Goal: Task Accomplishment & Management: Manage account settings

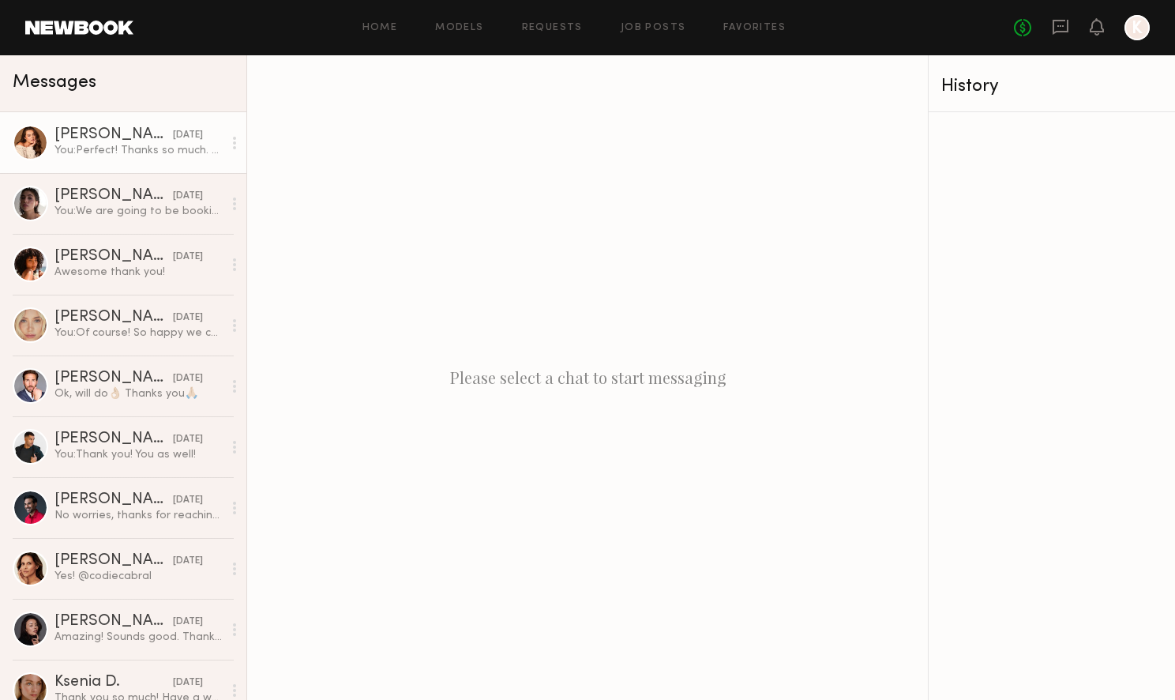
click at [88, 142] on div "[PERSON_NAME]" at bounding box center [113, 135] width 118 height 16
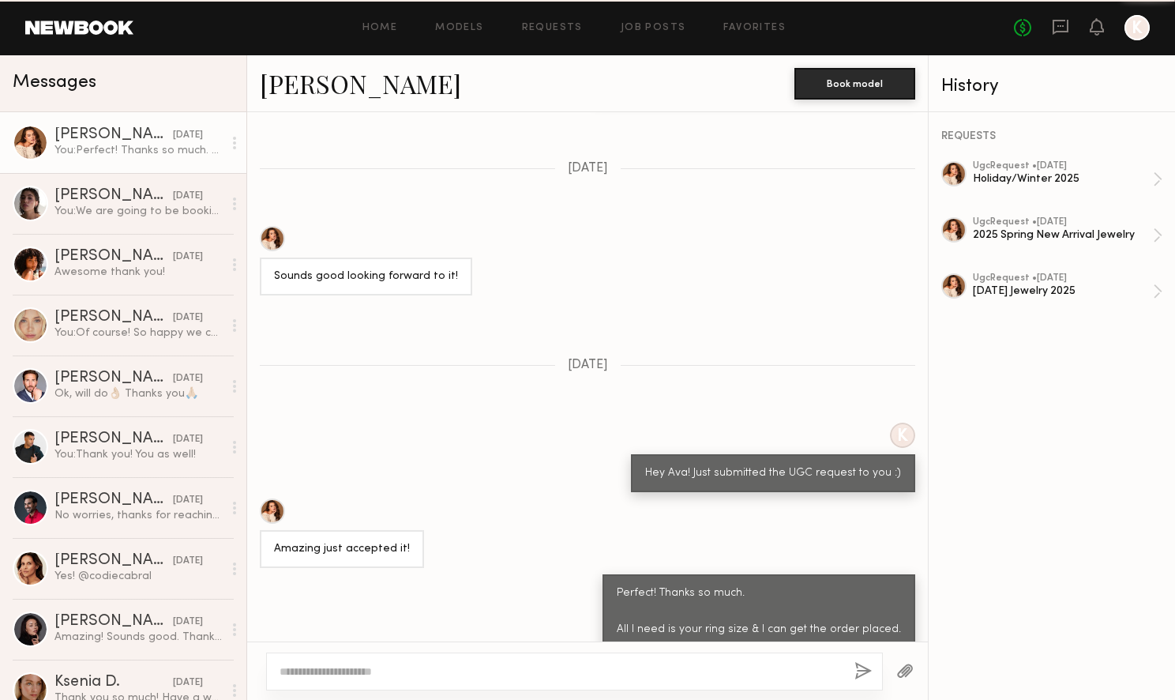
scroll to position [1187, 0]
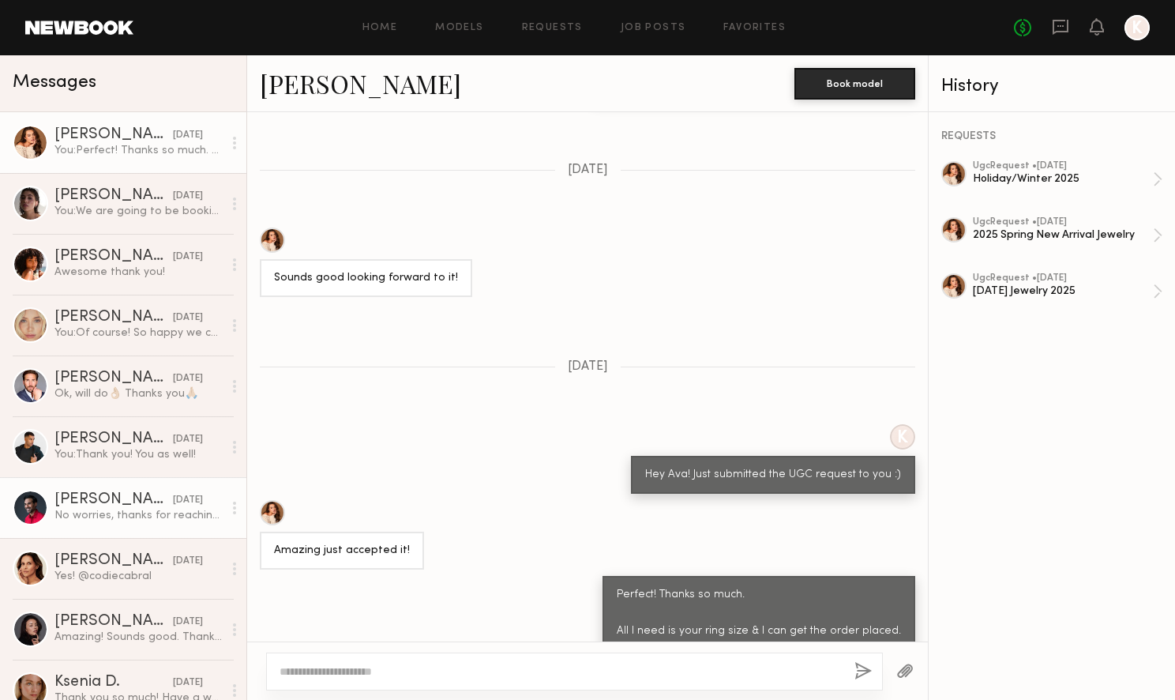
click at [234, 508] on icon at bounding box center [234, 507] width 3 height 13
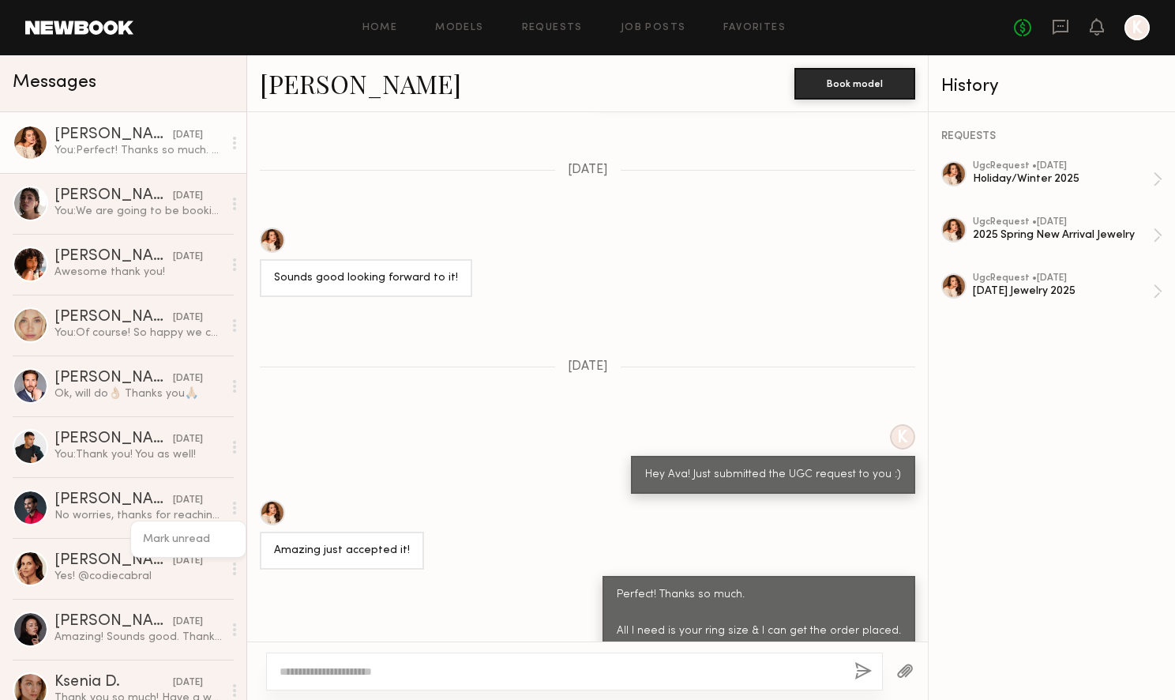
click at [351, 424] on div "K Hey Ava! Just submitted the UGC request to you :)" at bounding box center [587, 458] width 681 height 69
click at [574, 37] on div "Home Models Requests Job Posts Favorites Sign Out No fees up to $5,000 K" at bounding box center [641, 27] width 1016 height 25
click at [559, 27] on link "Requests" at bounding box center [552, 28] width 61 height 10
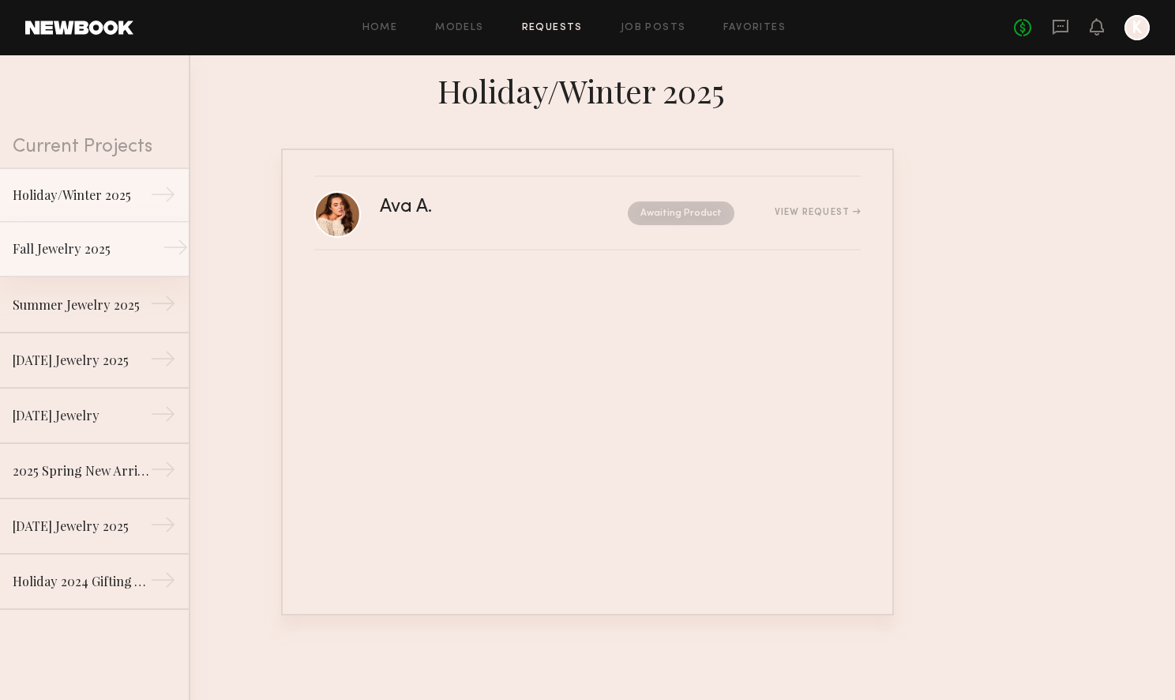
click at [111, 256] on div "Fall Jewelry 2025" at bounding box center [81, 248] width 137 height 19
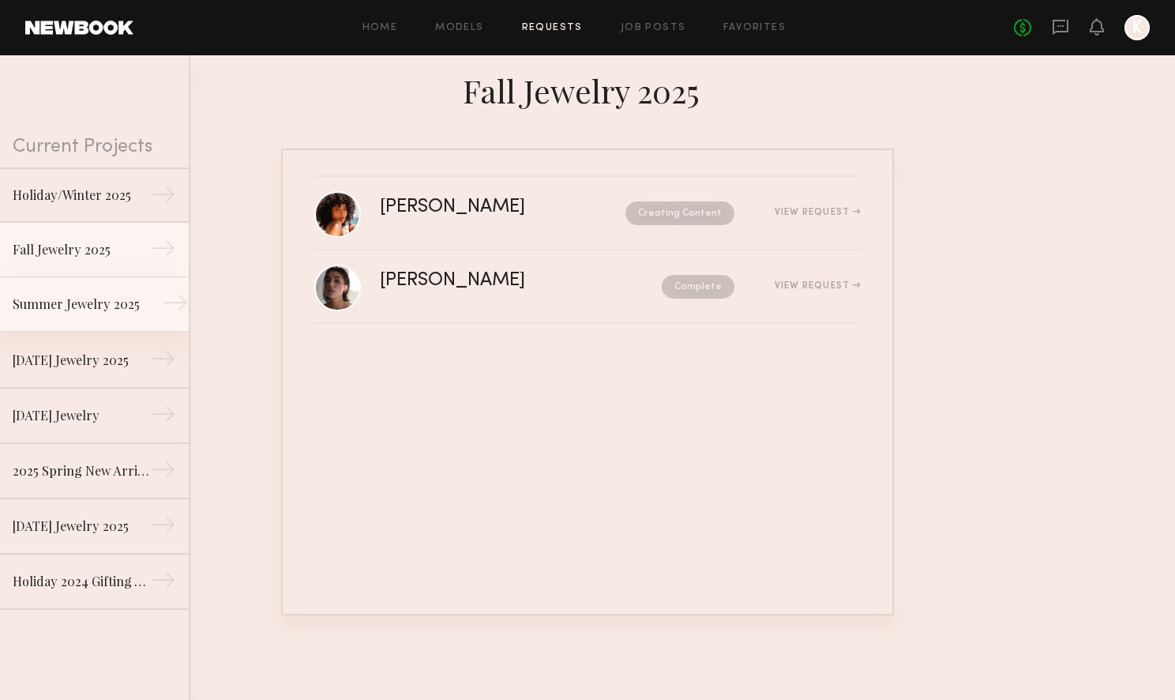
click at [107, 307] on div "Summer Jewelry 2025" at bounding box center [81, 304] width 137 height 19
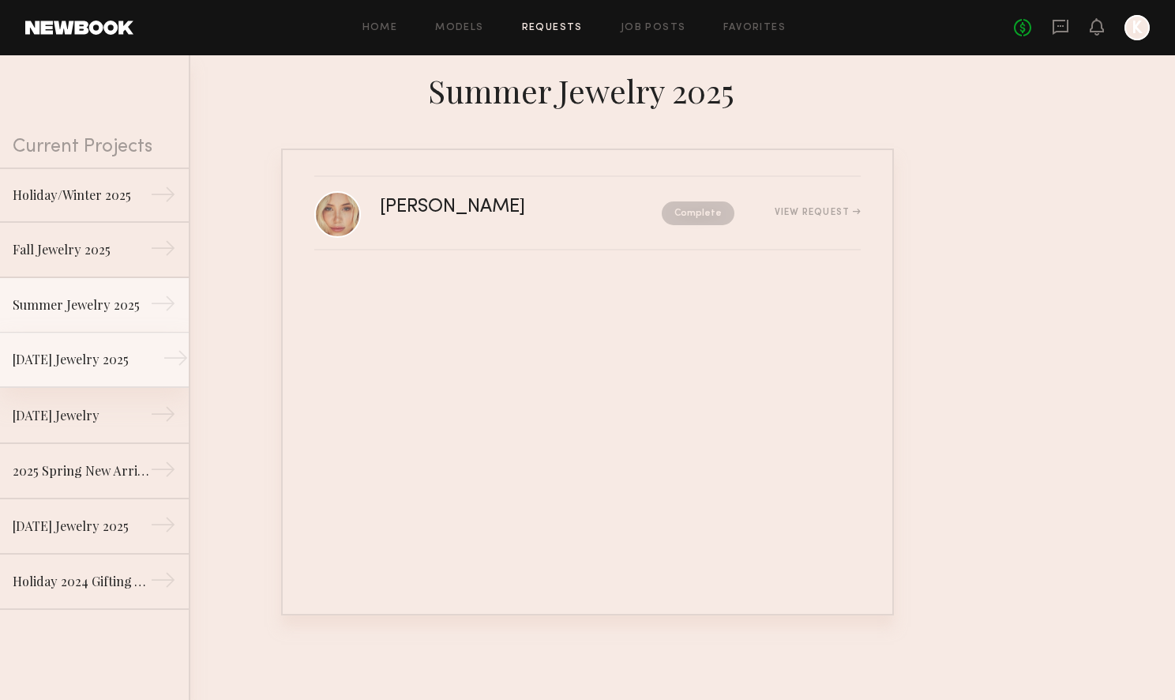
click at [95, 358] on div "[DATE] Jewelry 2025" at bounding box center [81, 359] width 137 height 19
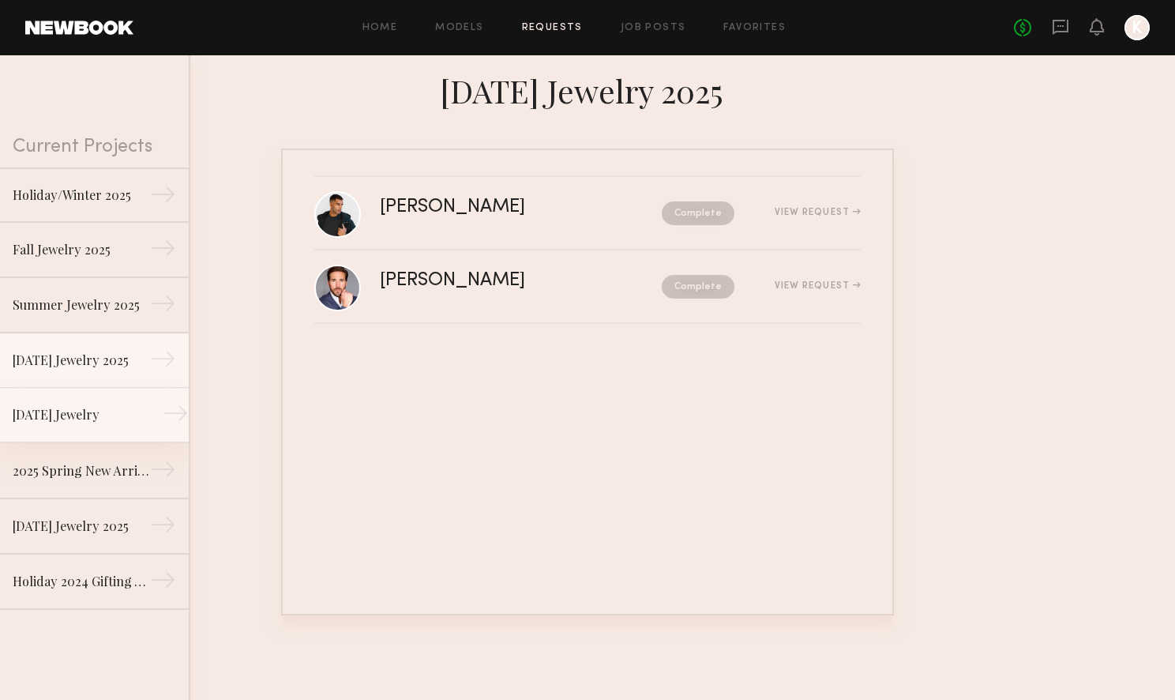
click at [84, 430] on link "[DATE] Jewelry →" at bounding box center [94, 415] width 189 height 55
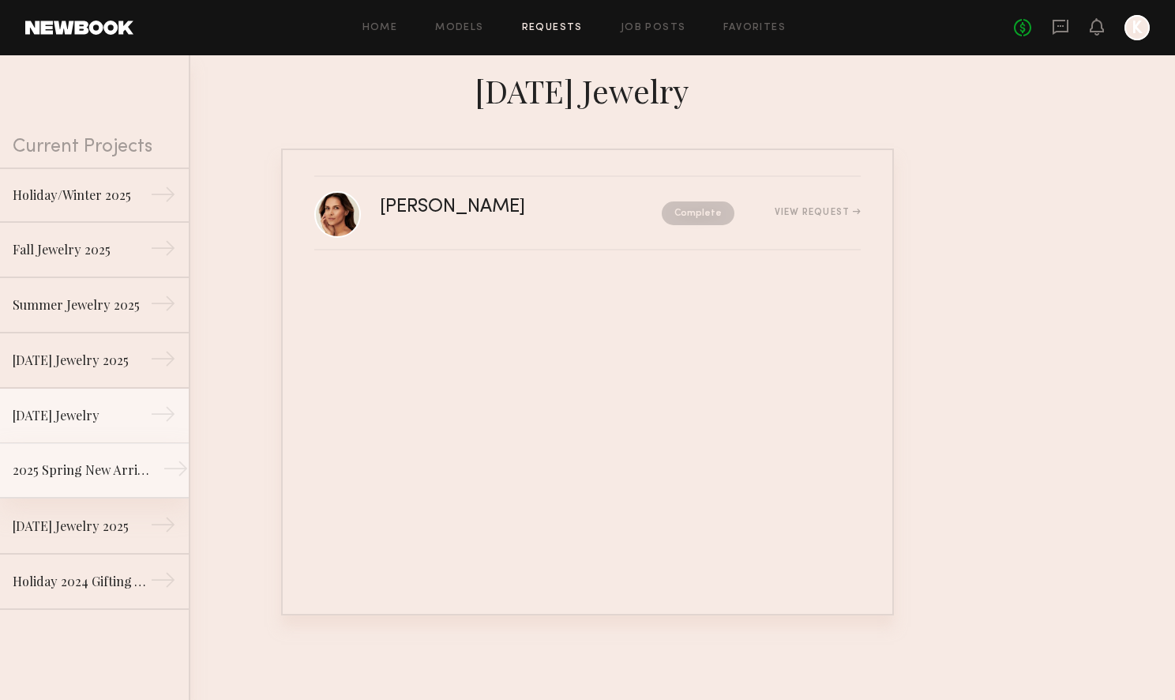
click at [84, 479] on link "2025 Spring New Arrival Jewelry →" at bounding box center [94, 470] width 189 height 55
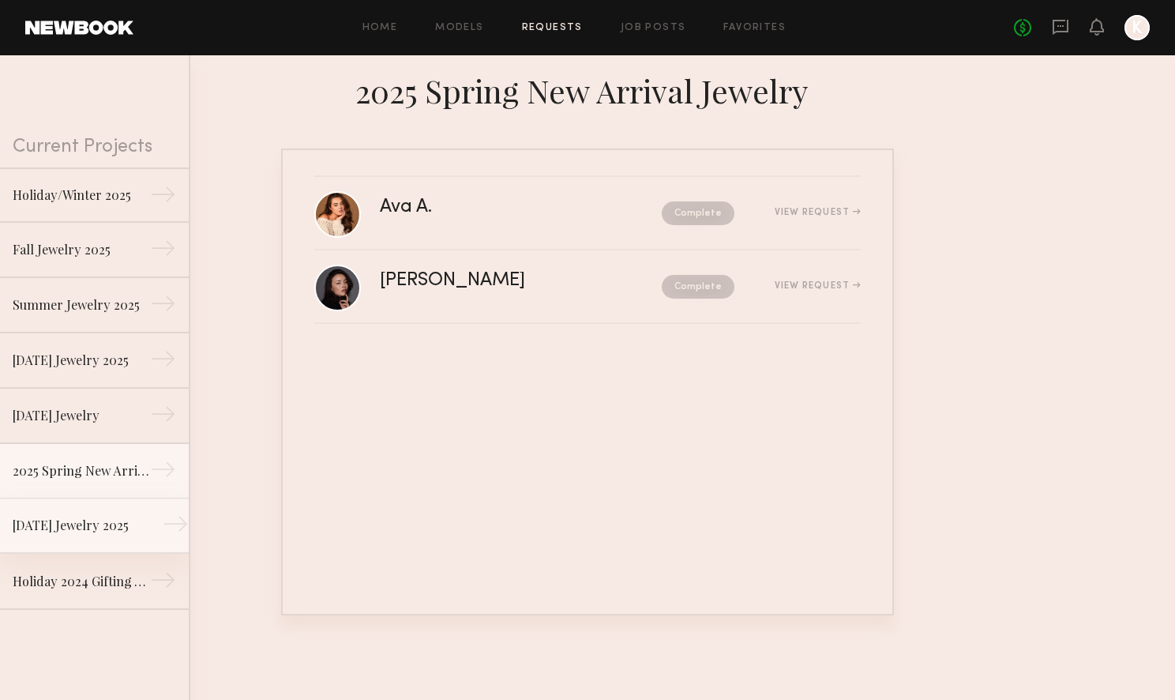
click at [84, 536] on link "[DATE] Jewelry 2025 →" at bounding box center [94, 525] width 189 height 55
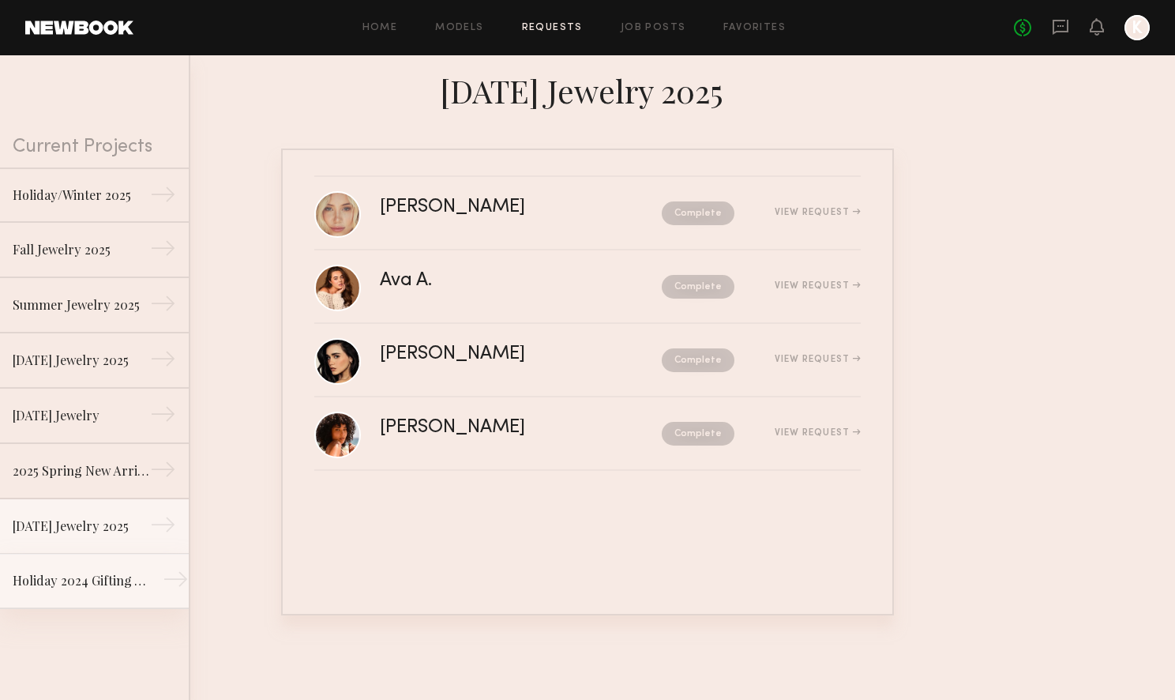
click at [83, 583] on div "Holiday 2024 Gifting Videos" at bounding box center [81, 580] width 137 height 19
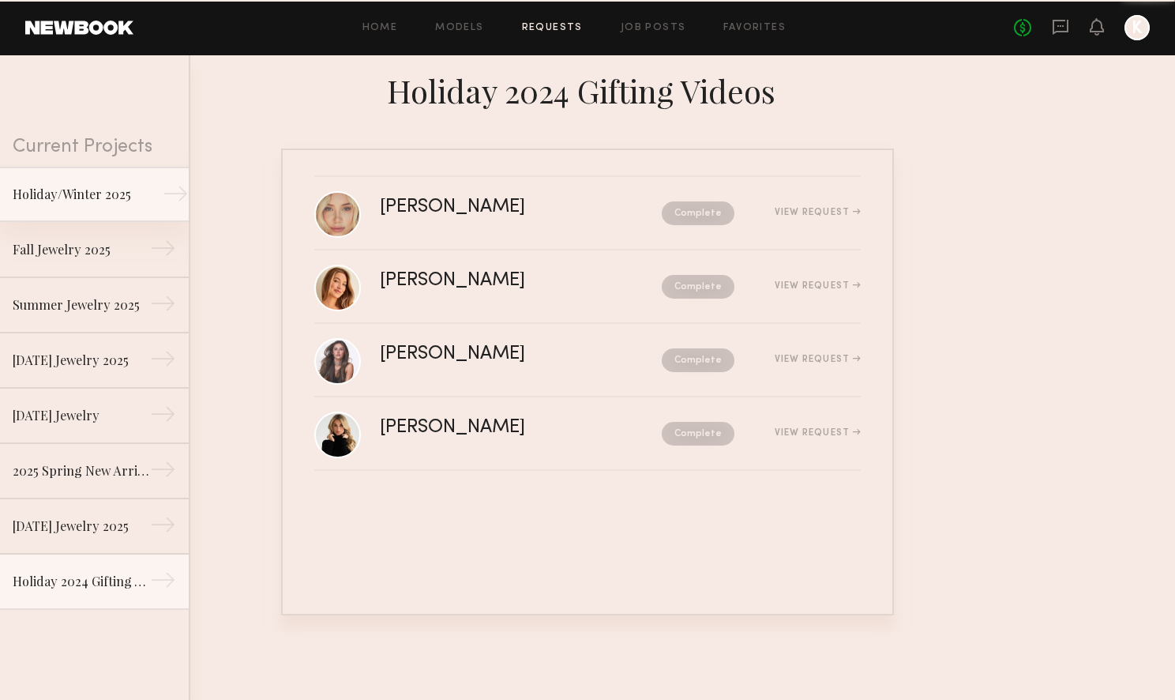
click at [74, 197] on div "Holiday/Winter 2025" at bounding box center [81, 194] width 137 height 19
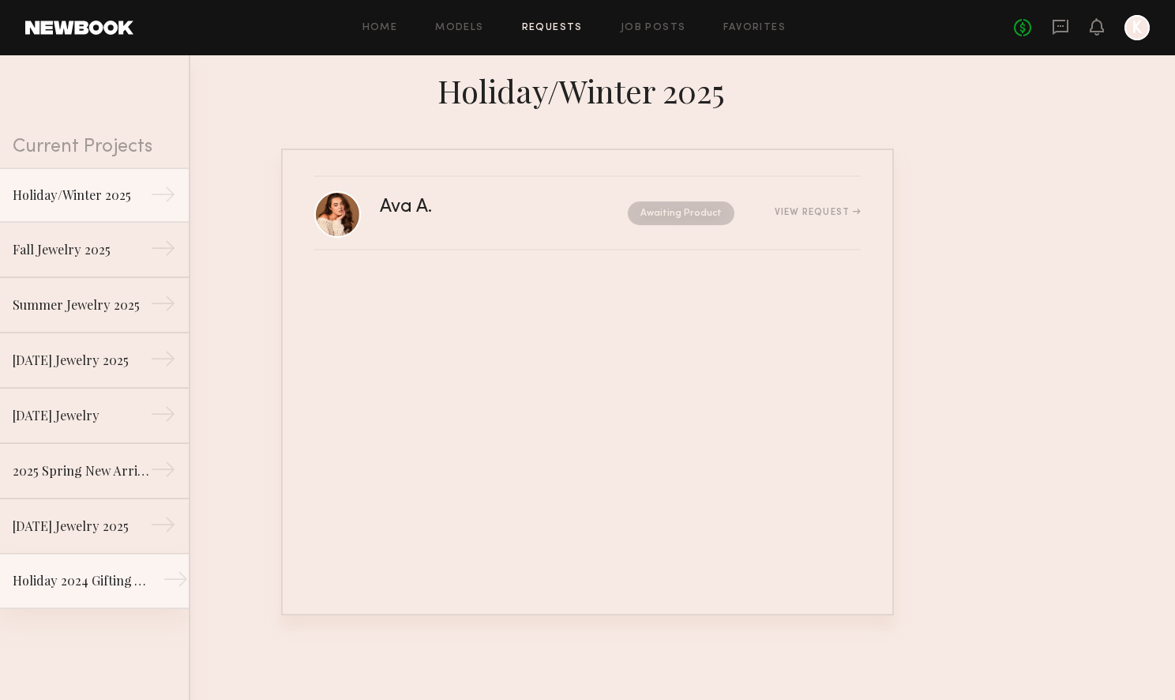
click at [84, 561] on link "Holiday 2024 Gifting Videos →" at bounding box center [94, 580] width 189 height 55
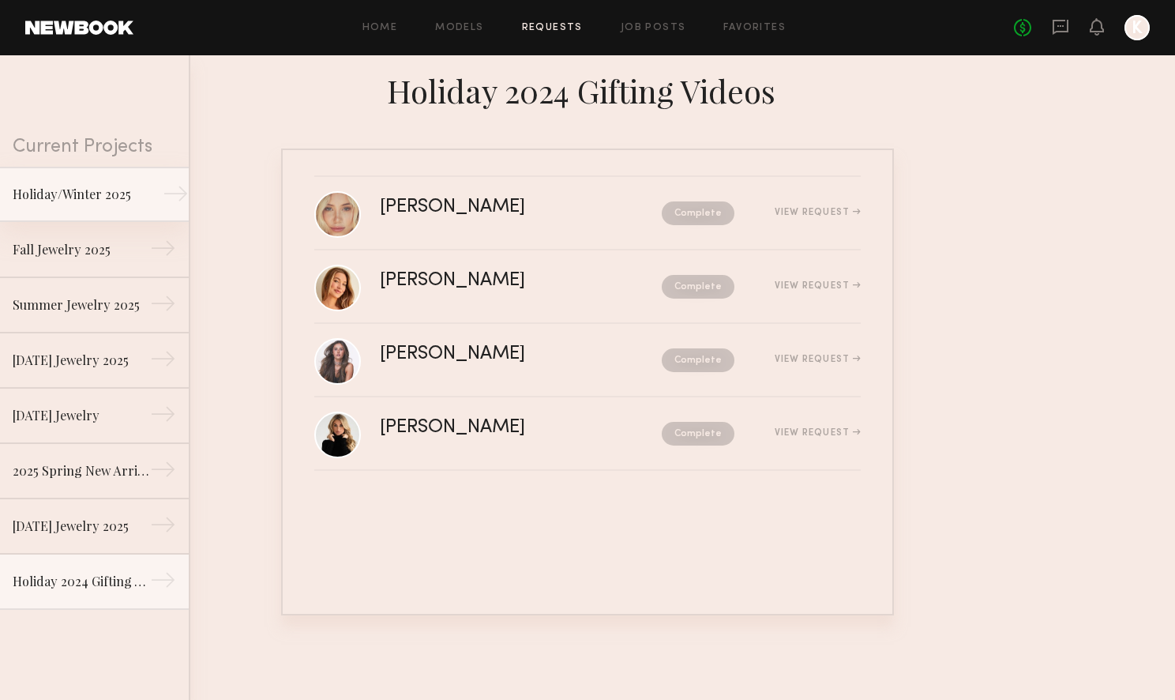
click at [103, 201] on div "Holiday/Winter 2025" at bounding box center [81, 194] width 137 height 19
